Goal: Task Accomplishment & Management: Manage account settings

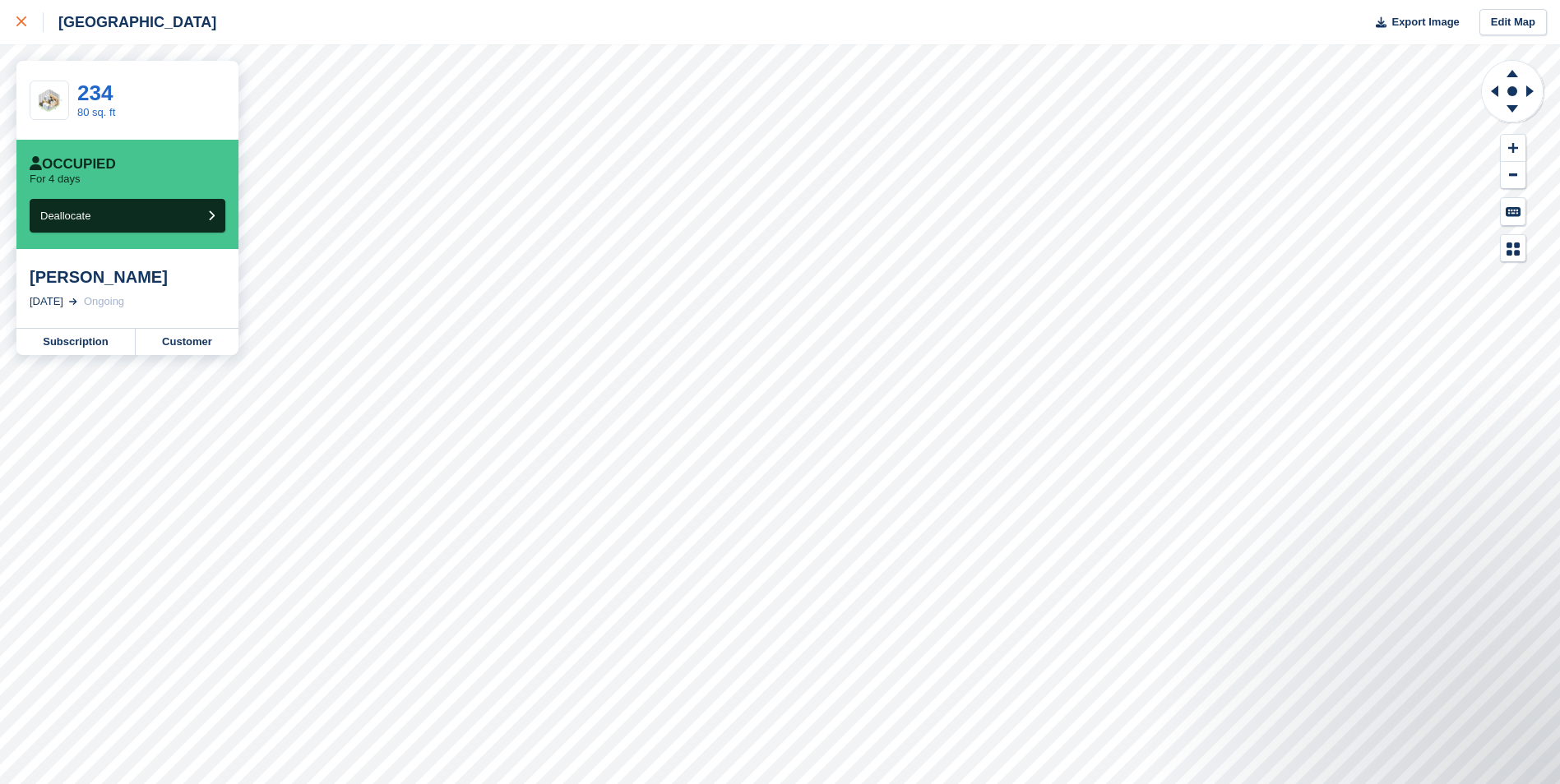
click at [16, 20] on icon at bounding box center [20, 20] width 10 height 10
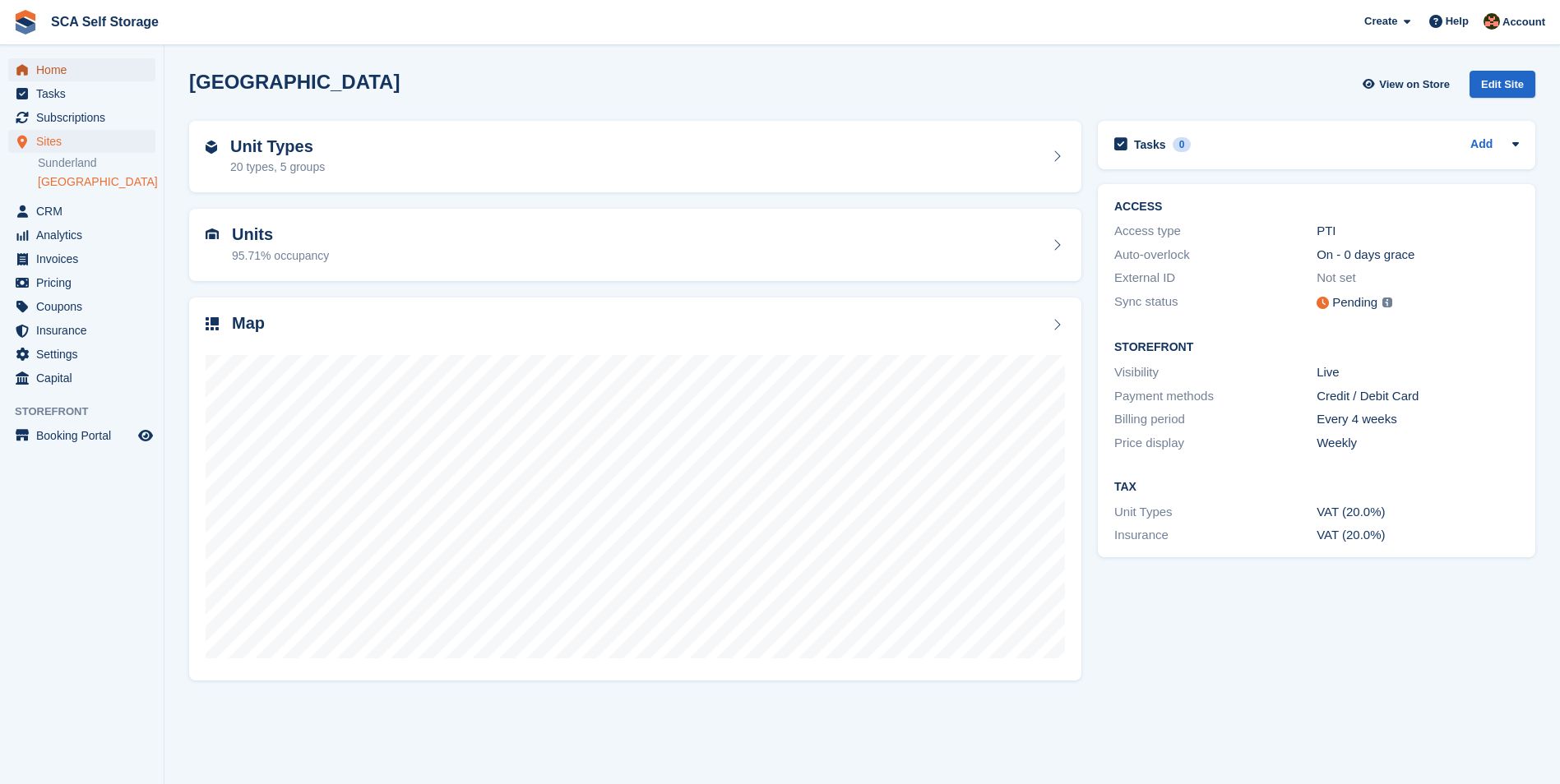
click at [88, 73] on span "Home" at bounding box center [85, 70] width 99 height 23
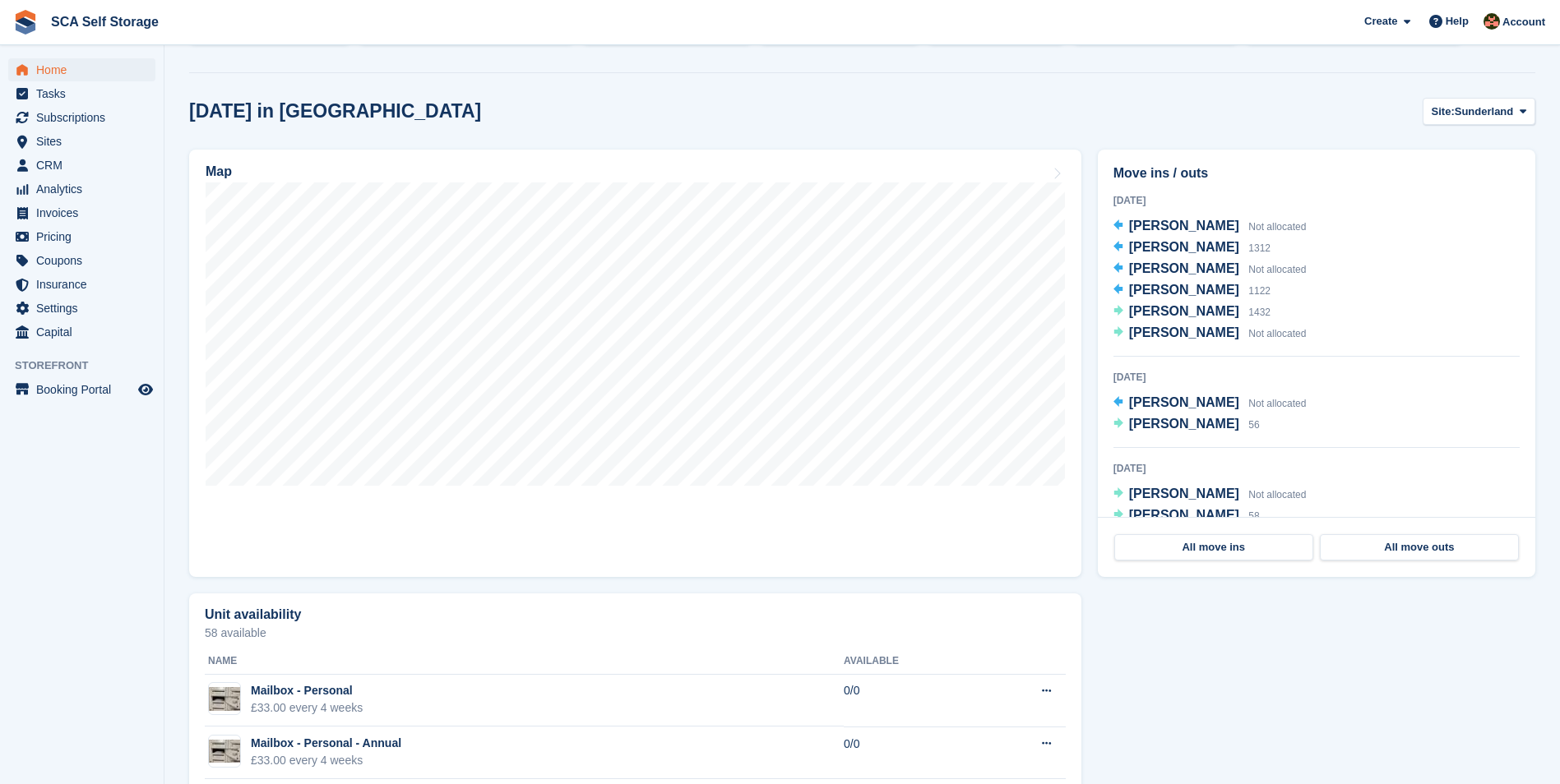
scroll to position [411, 0]
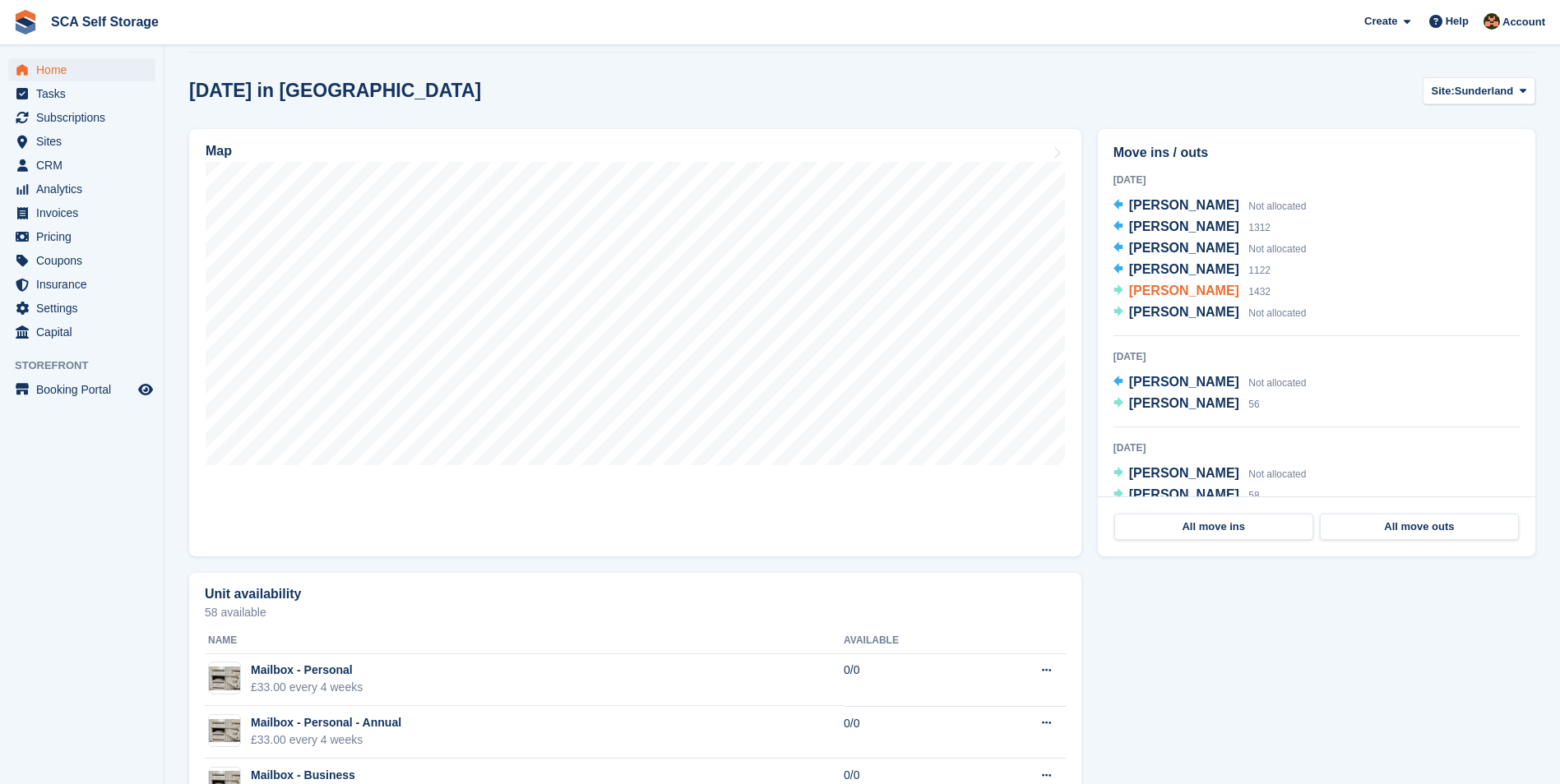
click at [1156, 296] on span "[PERSON_NAME]" at bounding box center [1184, 291] width 110 height 14
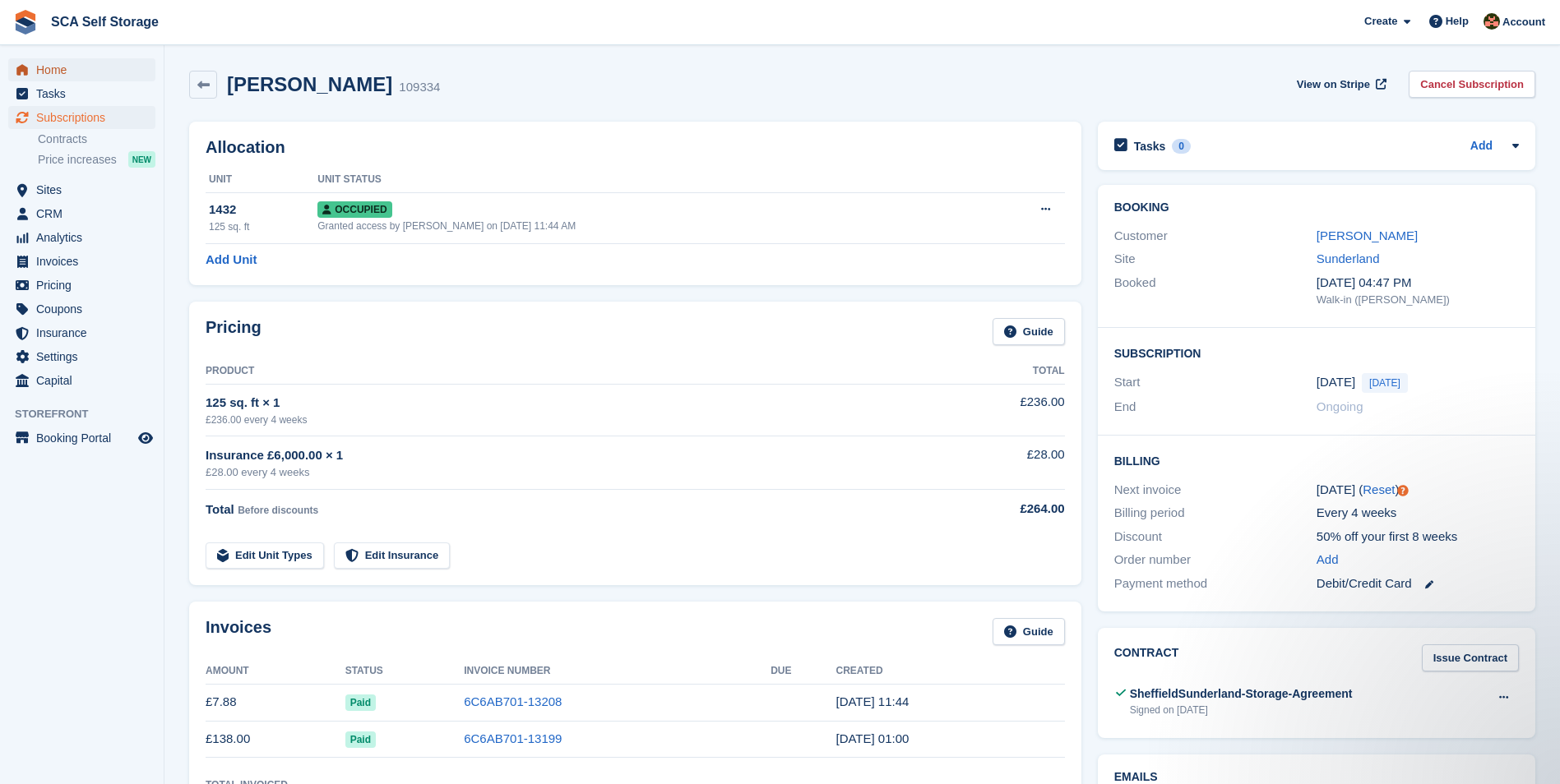
click at [64, 70] on span "Home" at bounding box center [85, 70] width 99 height 23
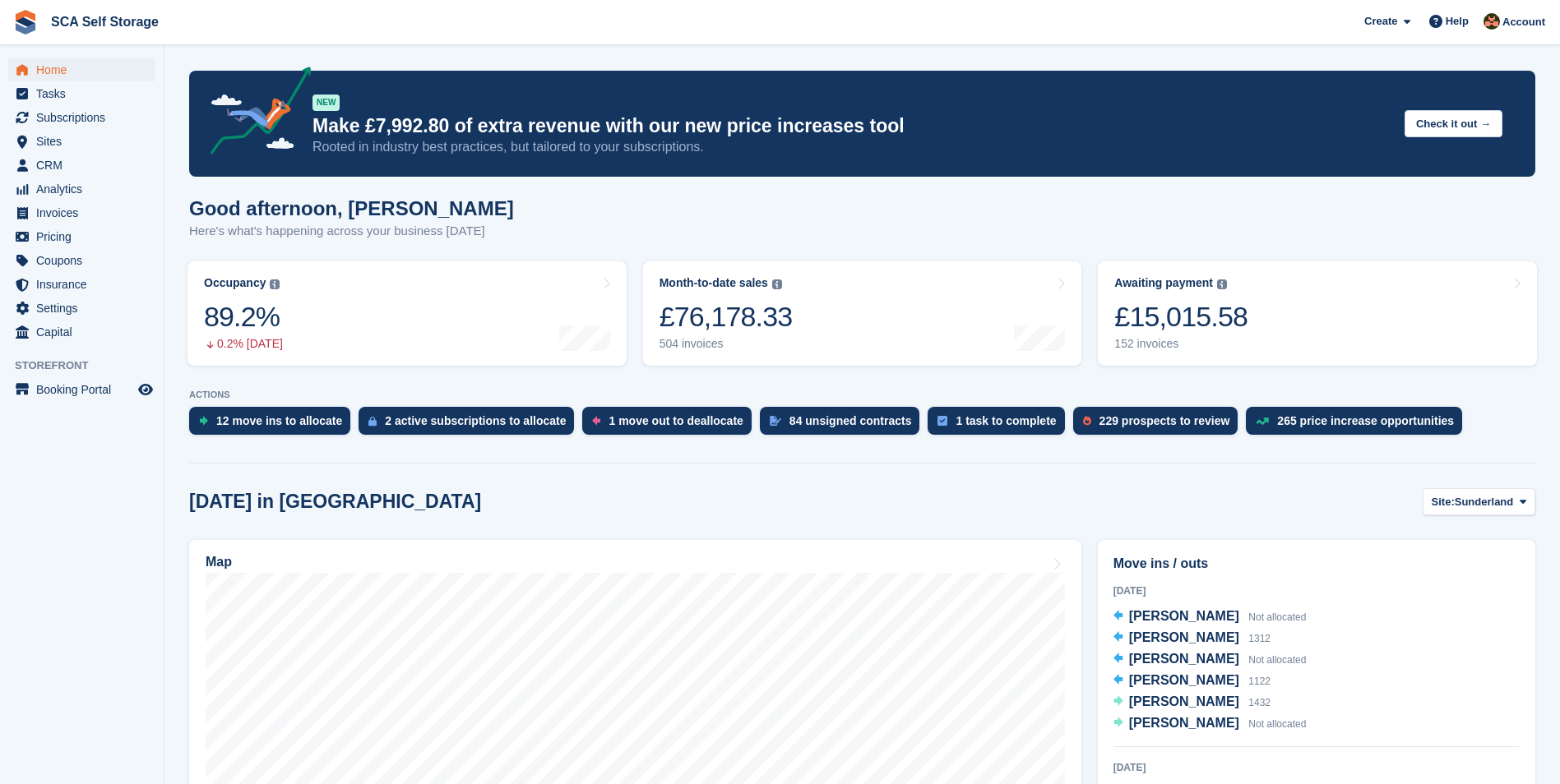
click at [1086, 221] on div "Good afternoon, Sarah Here's what's happening across your business today" at bounding box center [862, 228] width 1346 height 63
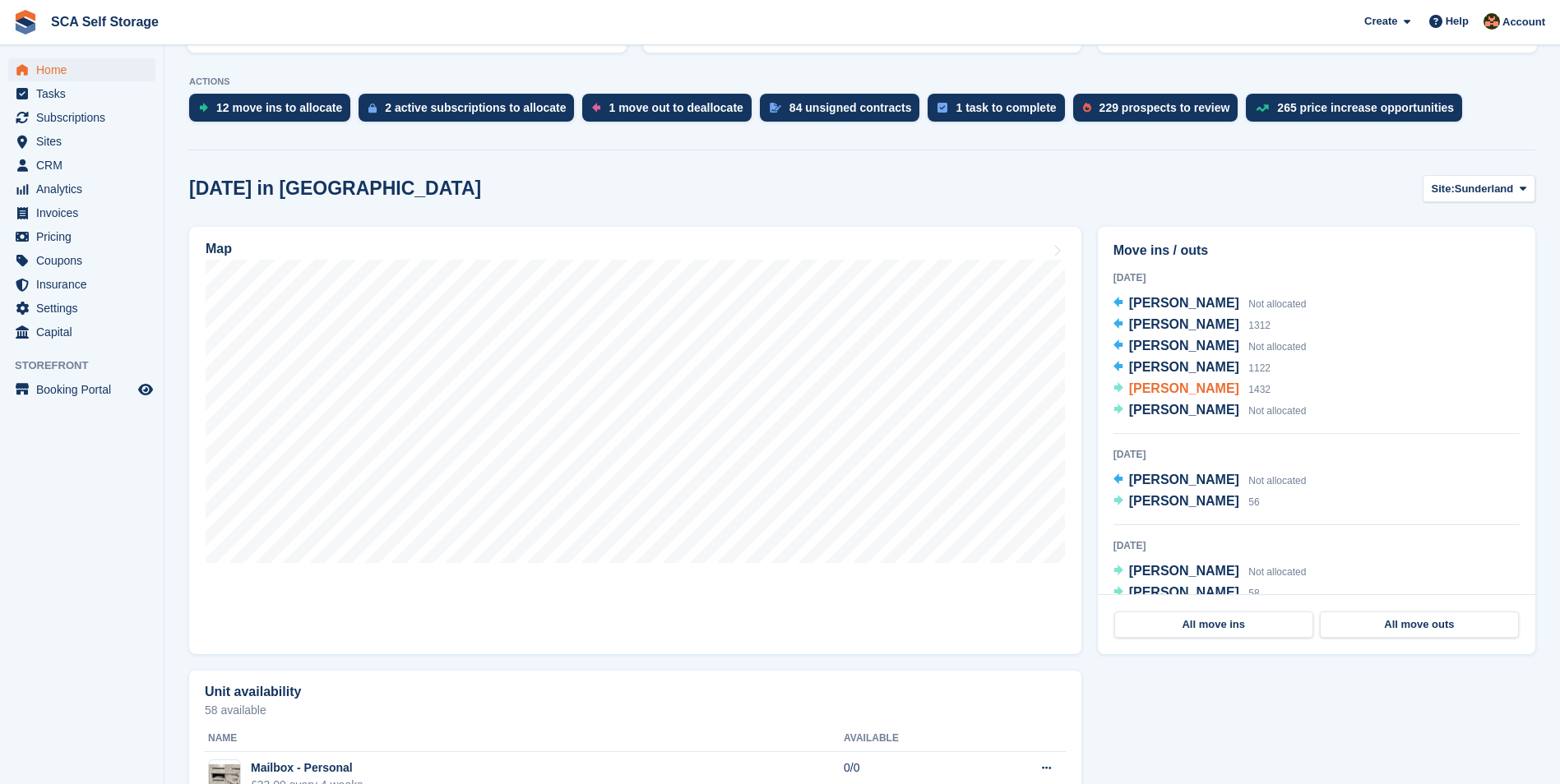
scroll to position [329, 0]
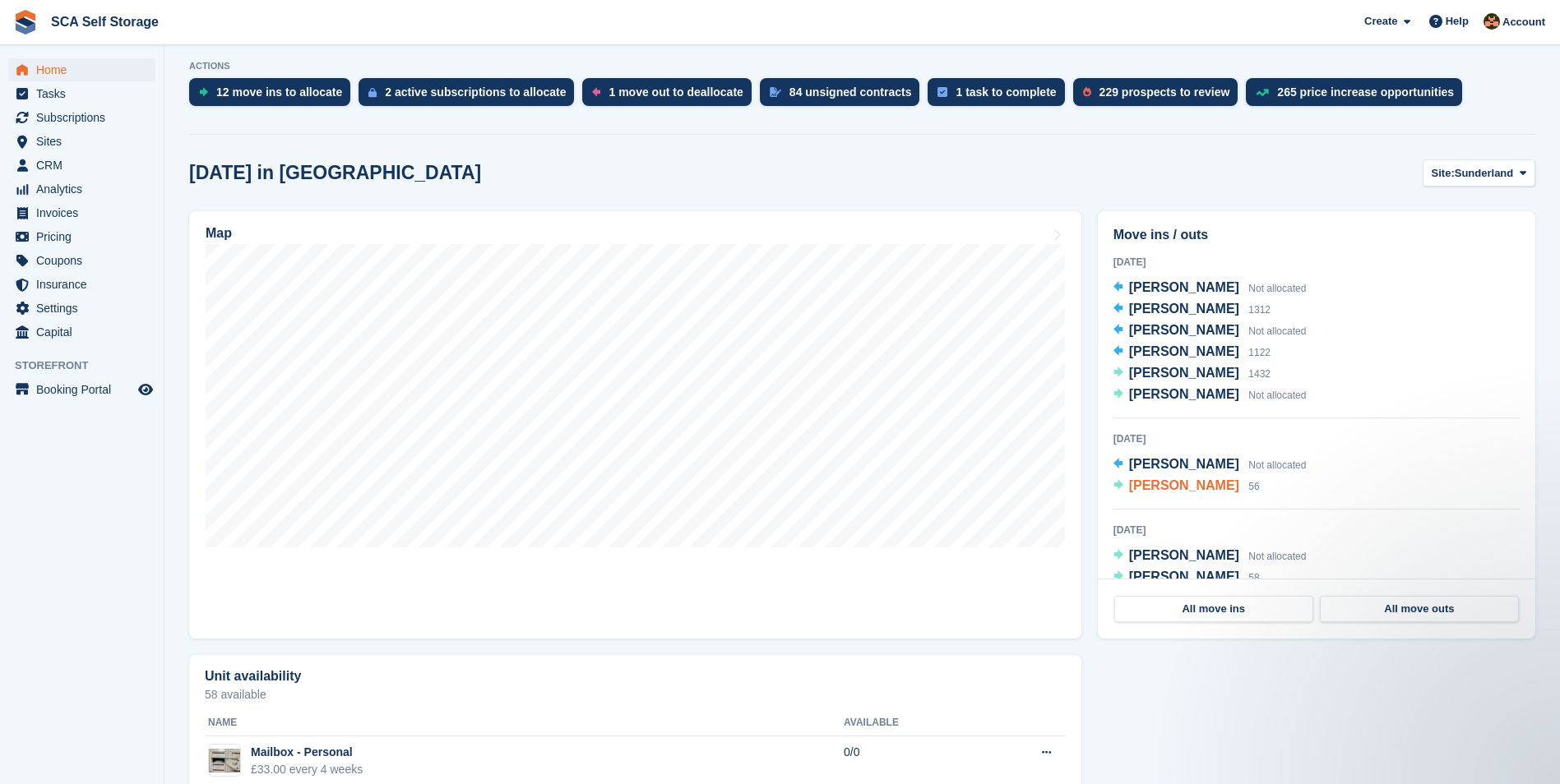
click at [1169, 491] on span "Karina Yepez" at bounding box center [1184, 485] width 110 height 14
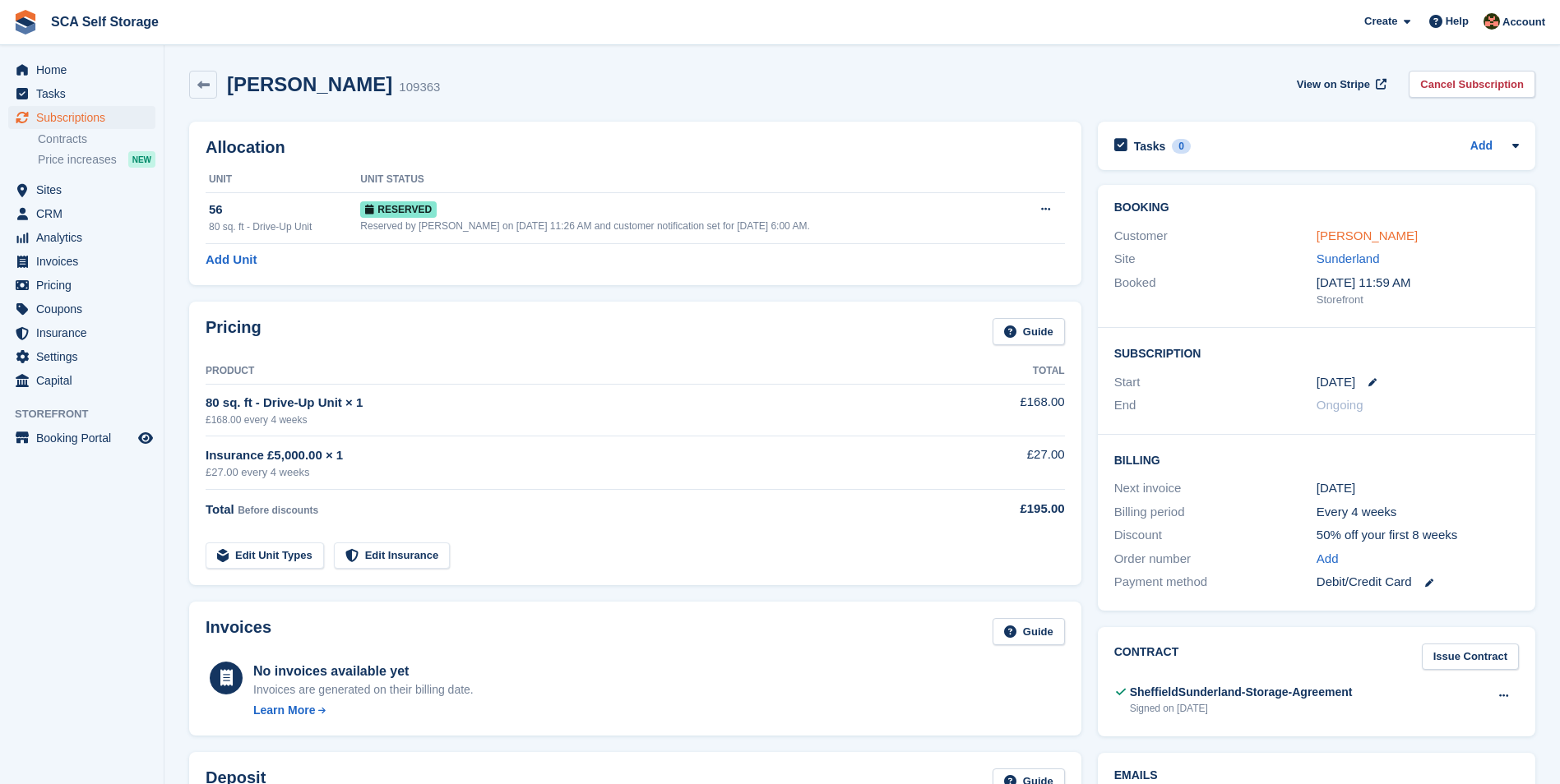
click at [1365, 236] on link "Karina Yepez" at bounding box center [1367, 236] width 101 height 14
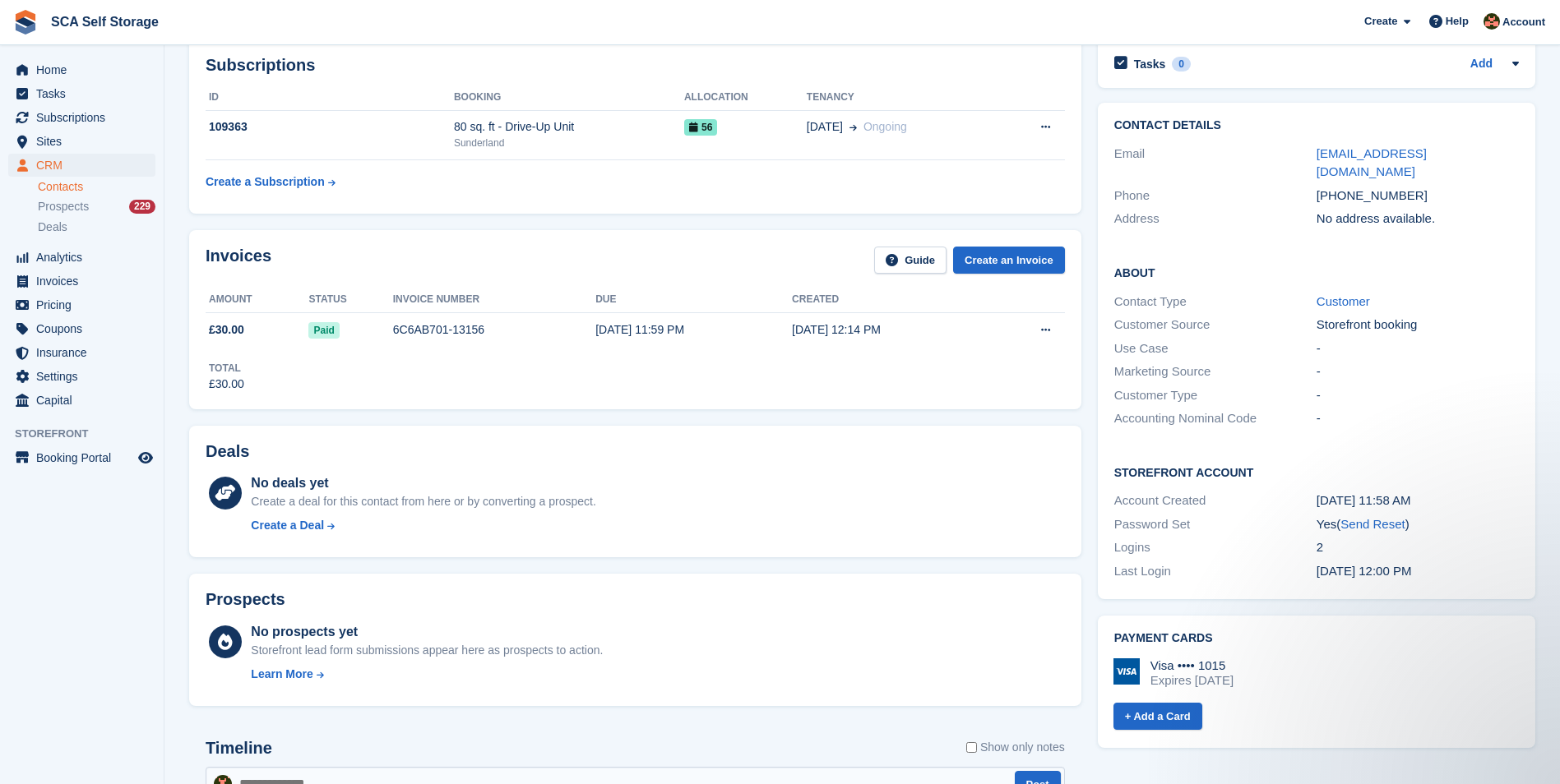
click at [745, 427] on div "Deals No deals yet Create a deal for this contact from here or by converting a …" at bounding box center [635, 492] width 892 height 132
click at [37, 64] on span "Home" at bounding box center [85, 70] width 99 height 23
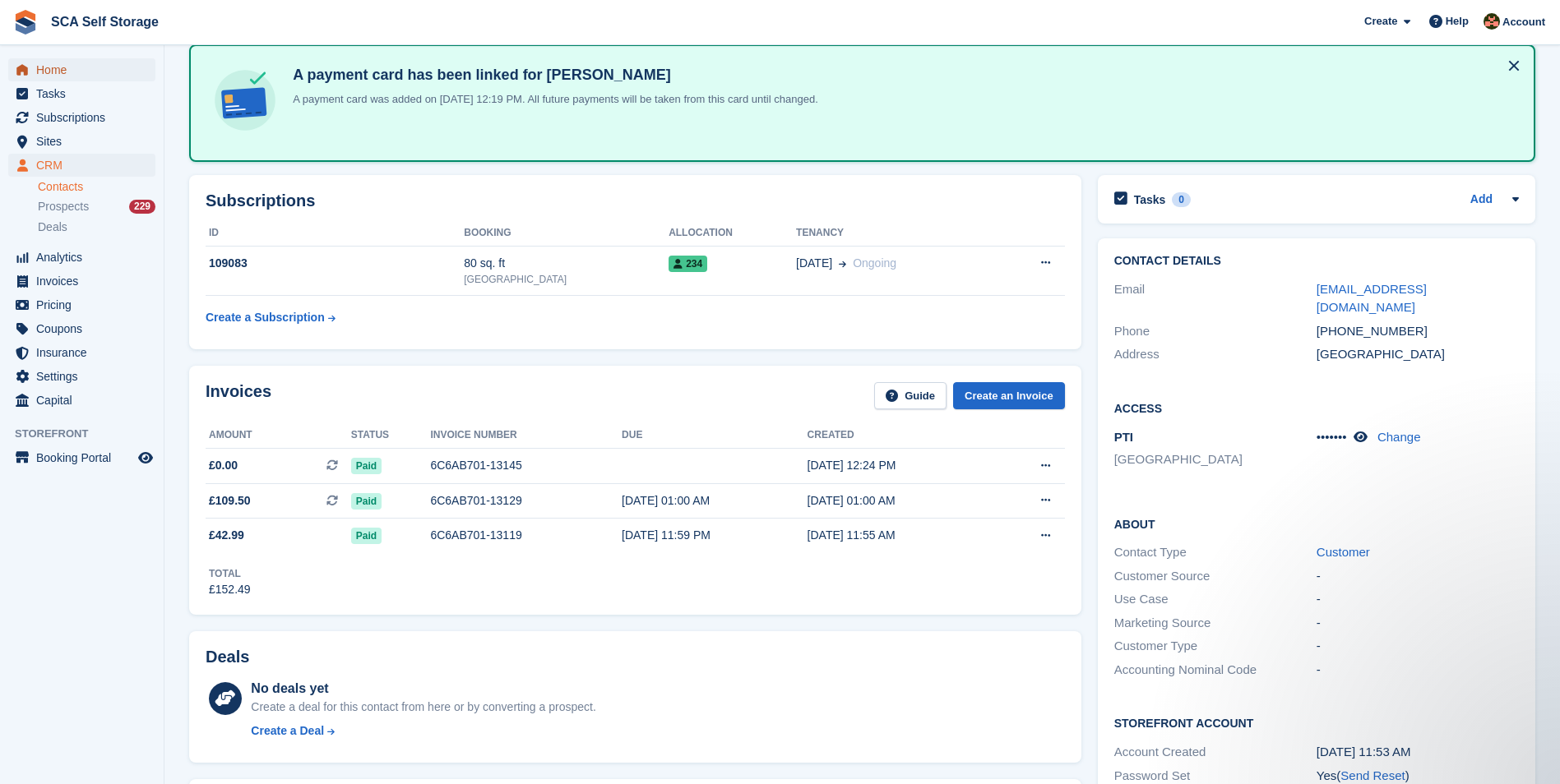
click at [40, 72] on span "Home" at bounding box center [85, 70] width 99 height 23
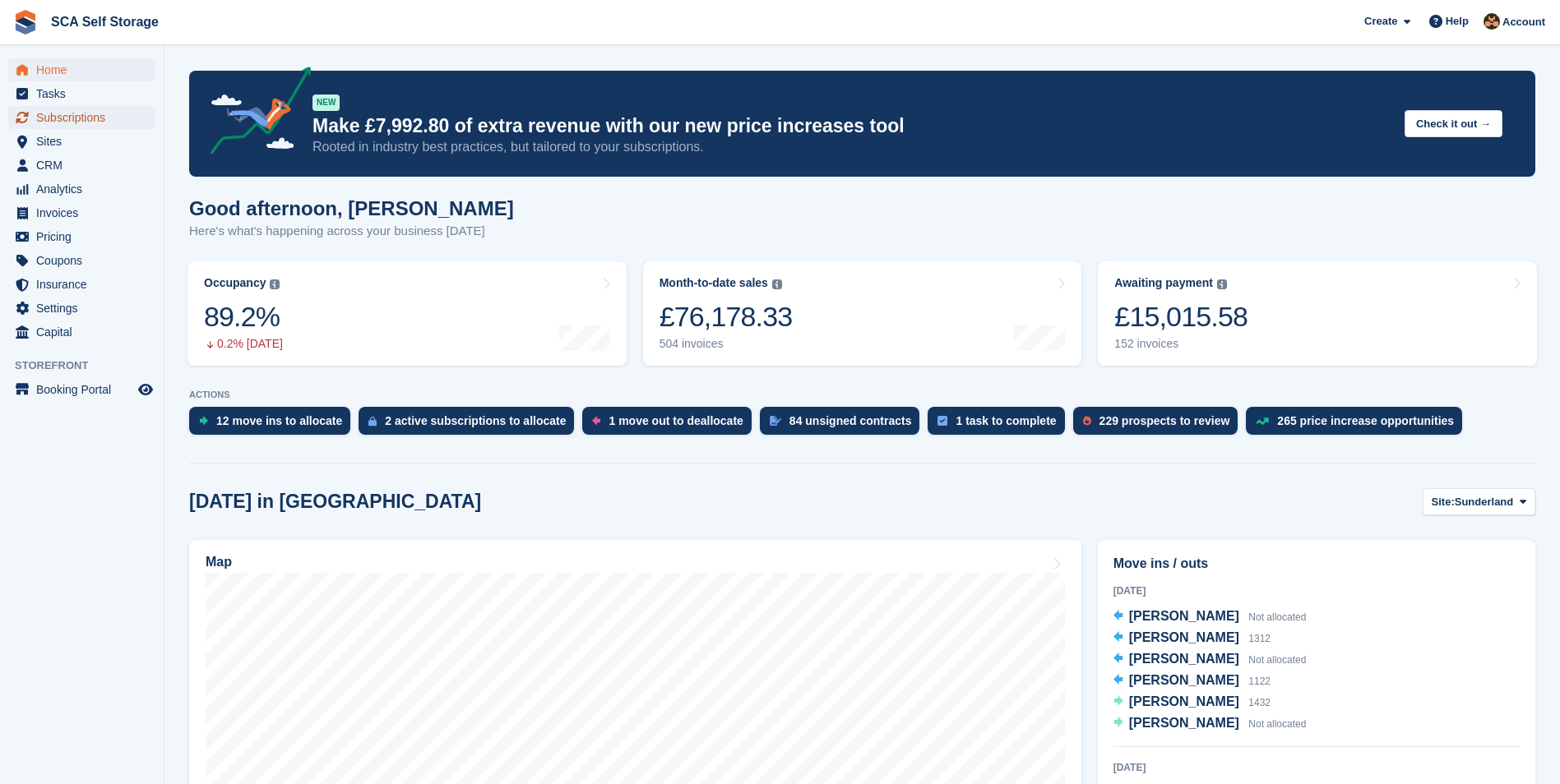
click at [106, 121] on span "Subscriptions" at bounding box center [85, 117] width 99 height 23
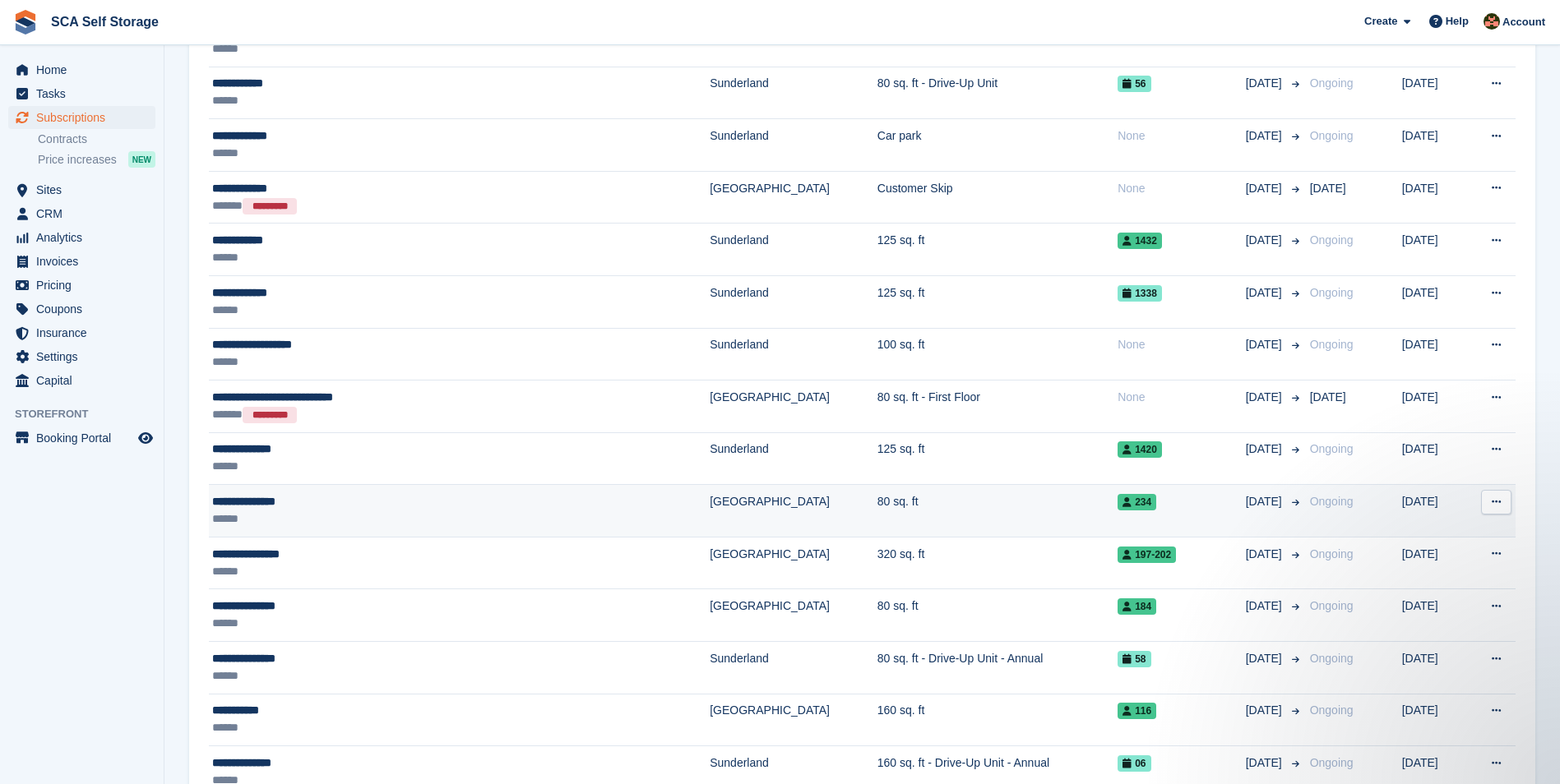
scroll to position [863, 0]
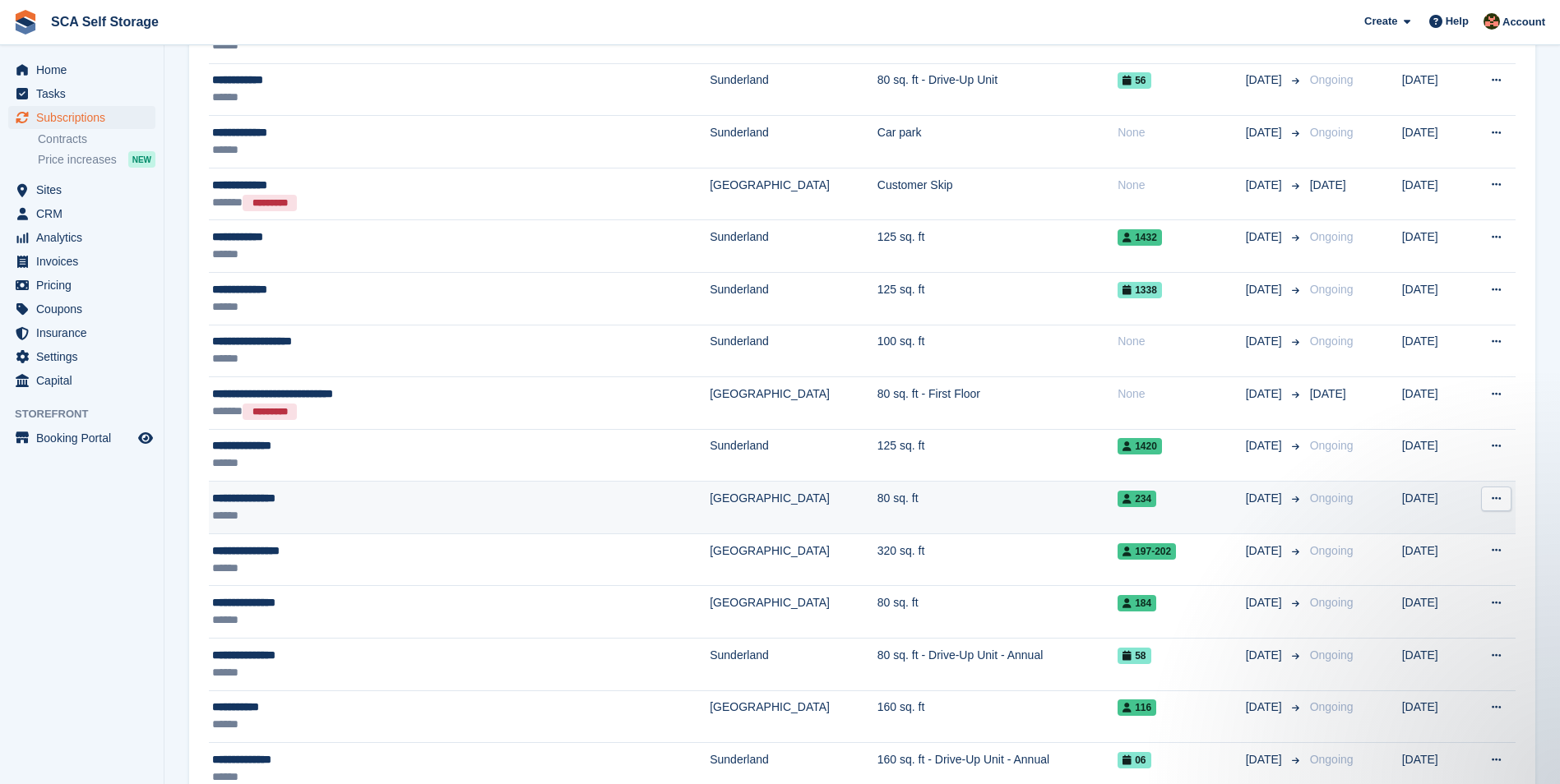
click at [495, 505] on div "**********" at bounding box center [390, 498] width 355 height 17
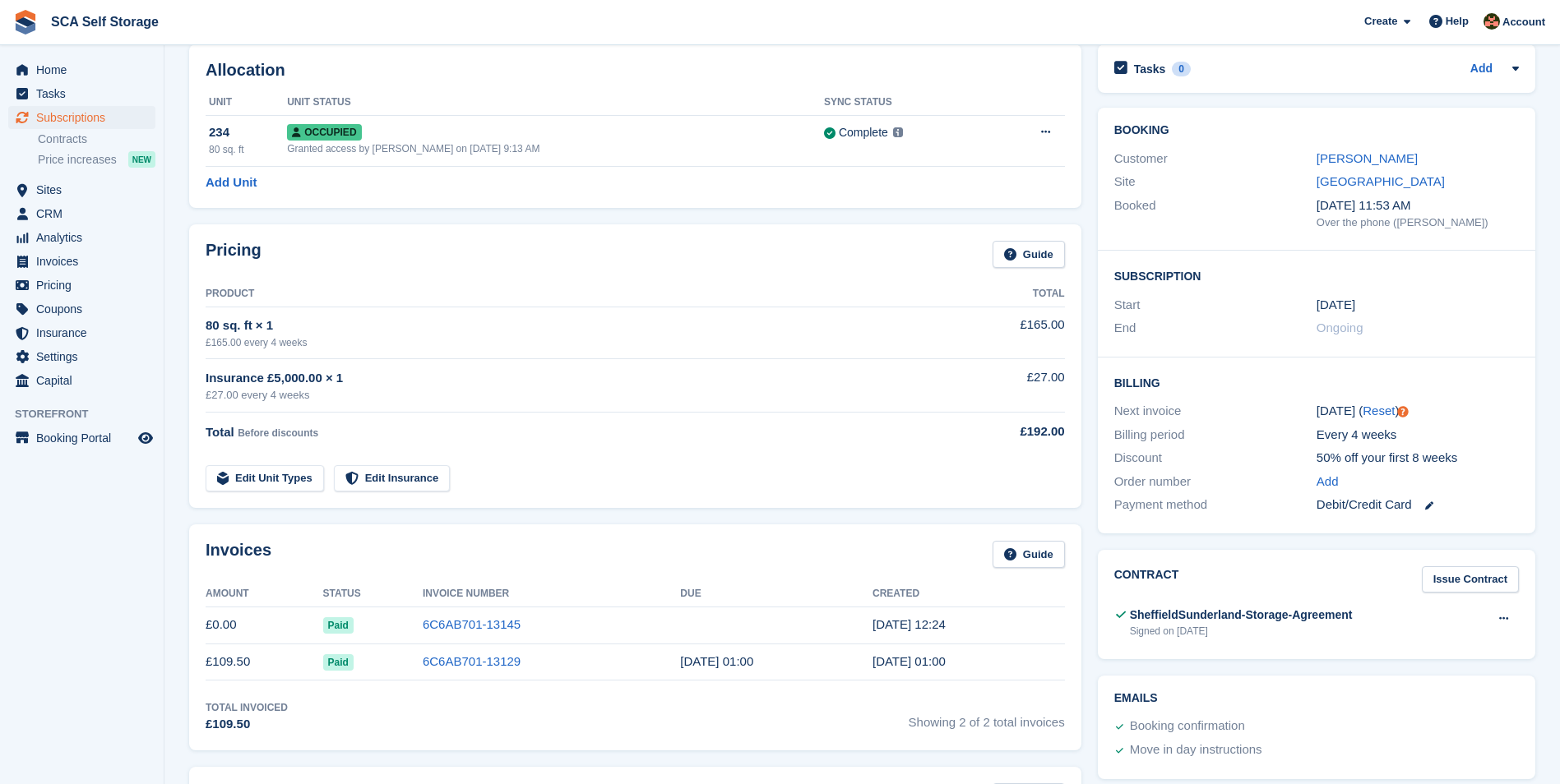
scroll to position [82, 0]
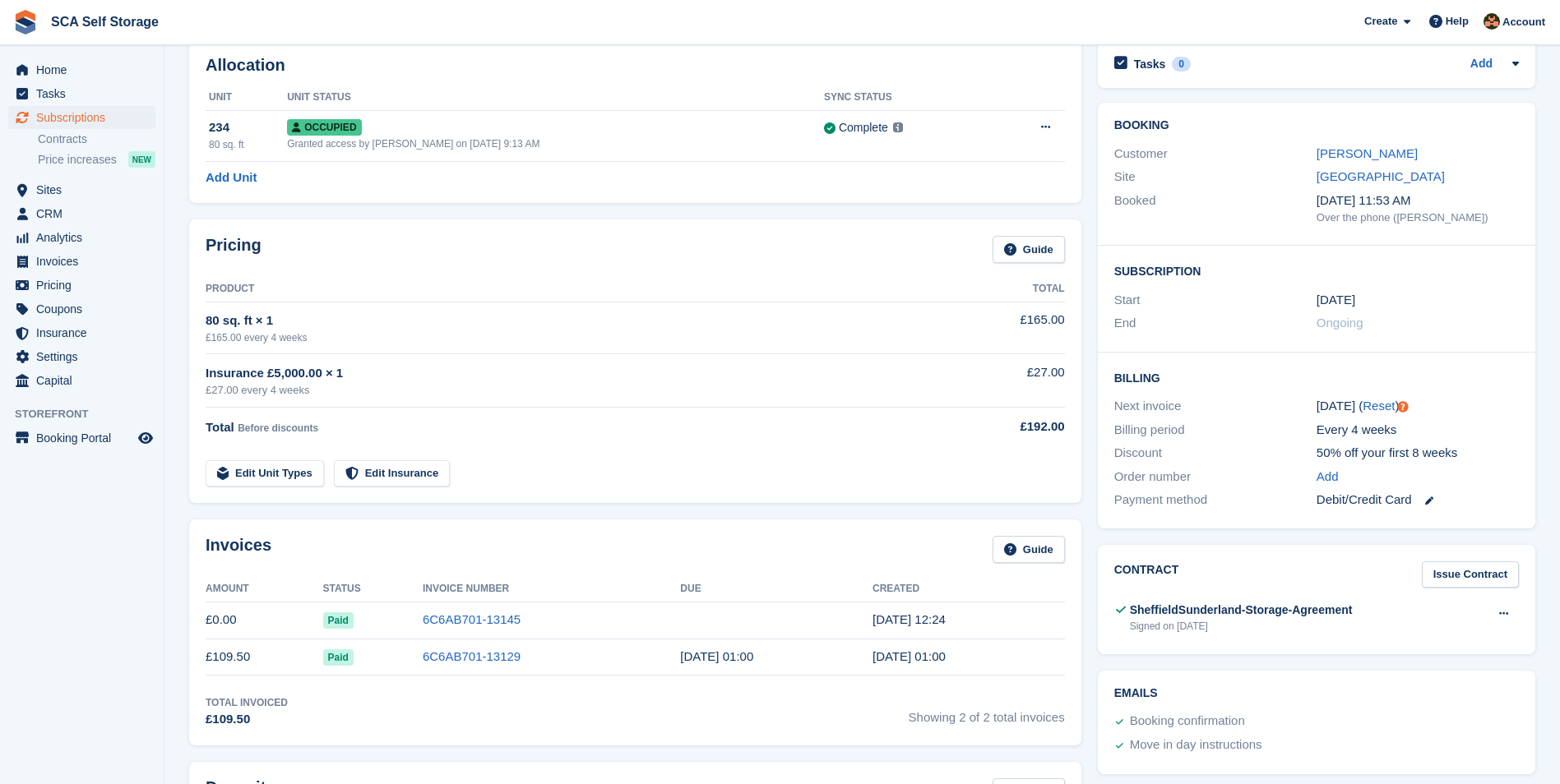
click at [721, 471] on td "Edit Unit Types Edit Insurance" at bounding box center [568, 470] width 726 height 34
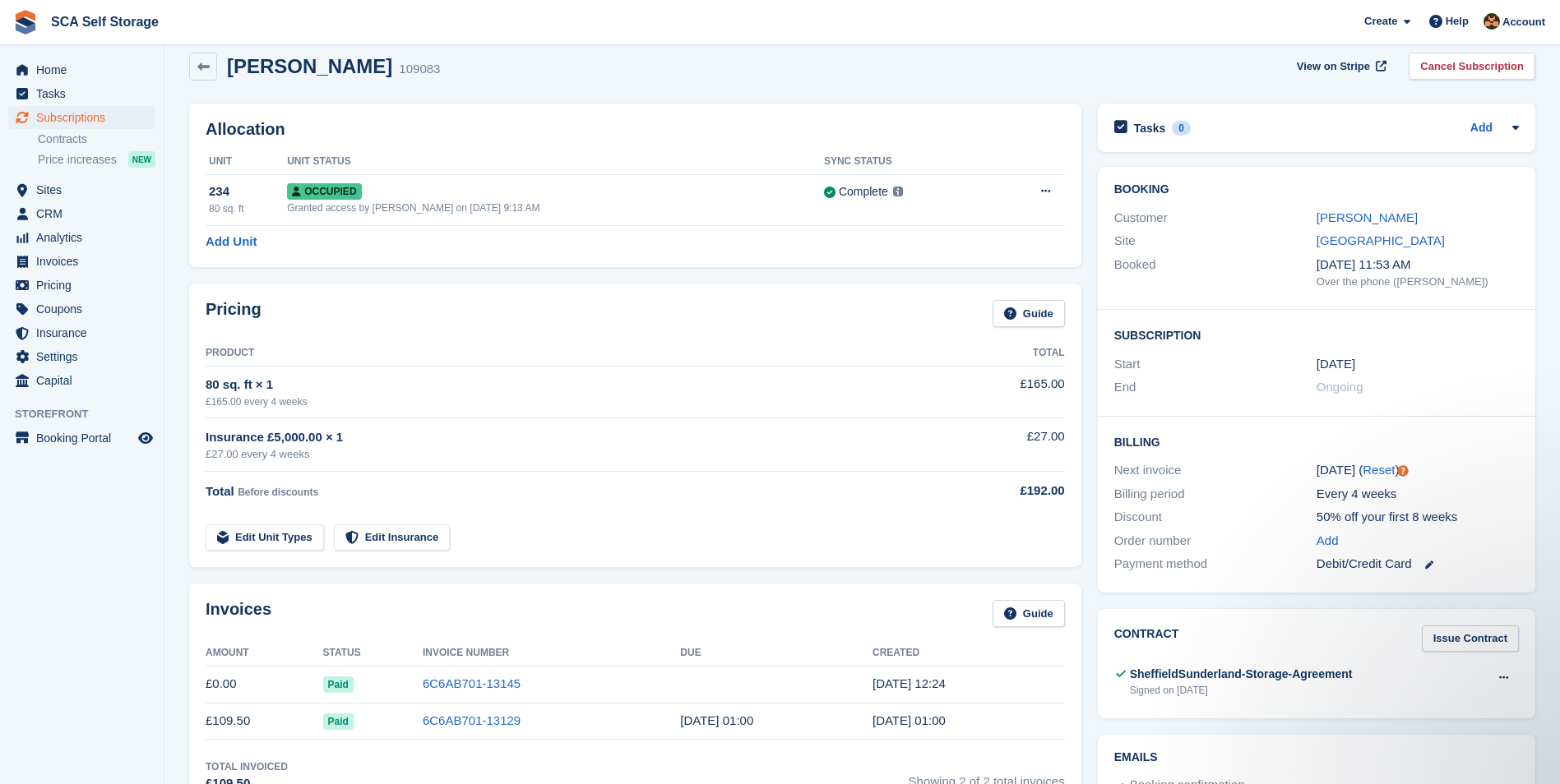
scroll to position [0, 0]
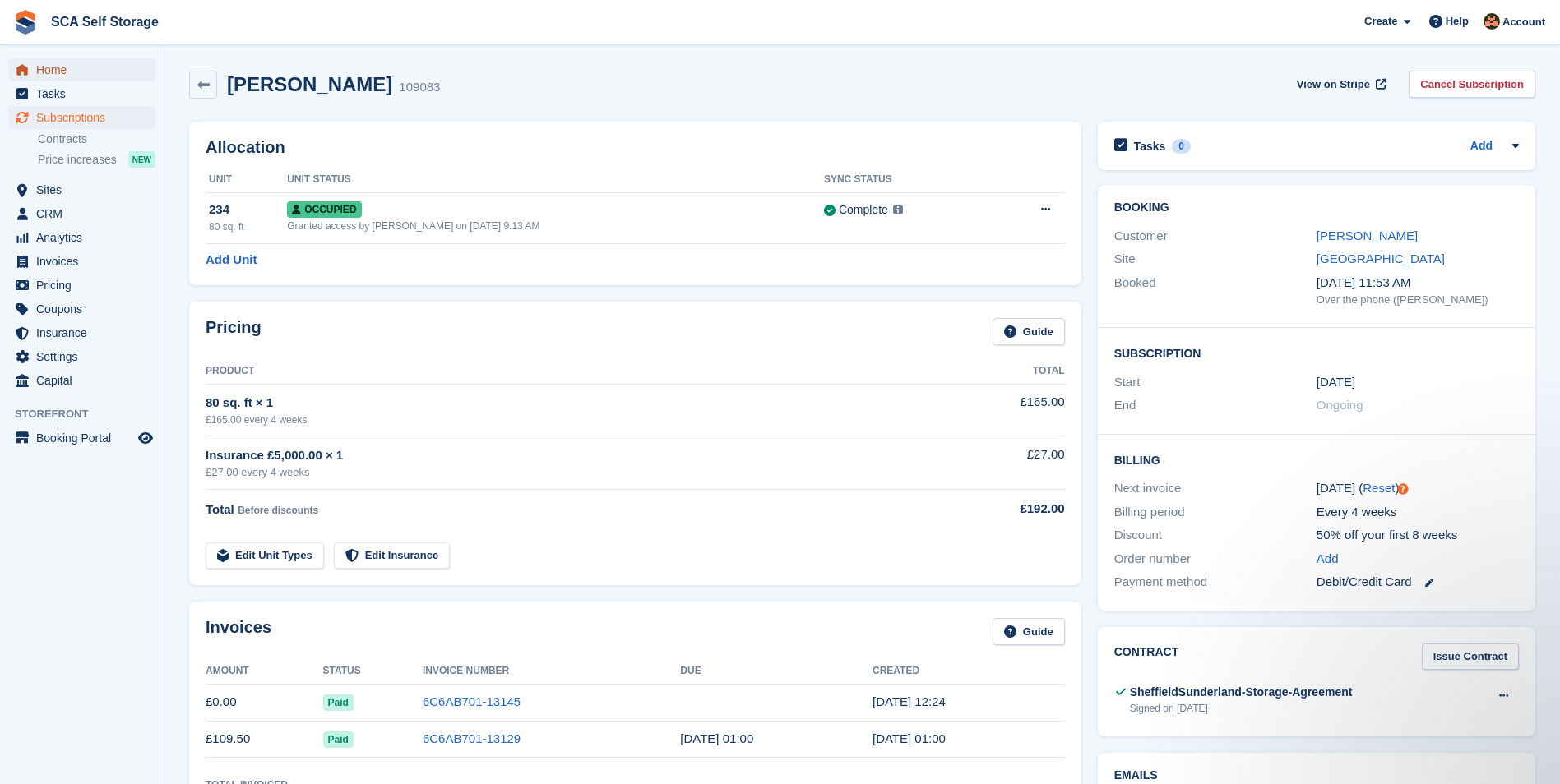
click at [113, 65] on span "Home" at bounding box center [85, 70] width 99 height 23
